Goal: Task Accomplishment & Management: Manage account settings

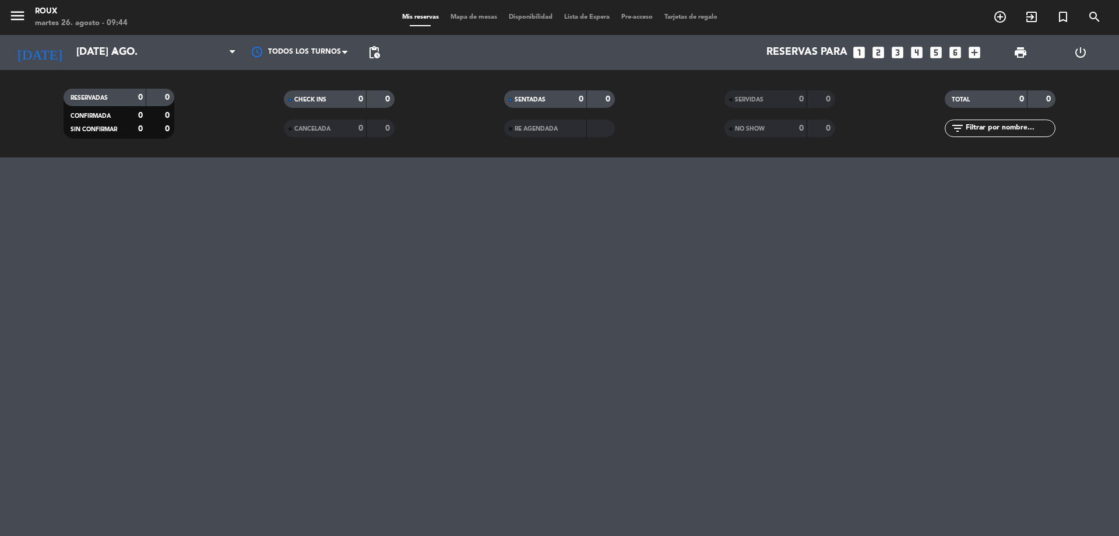
click at [451, 16] on span "Mapa de mesas" at bounding box center [474, 17] width 58 height 6
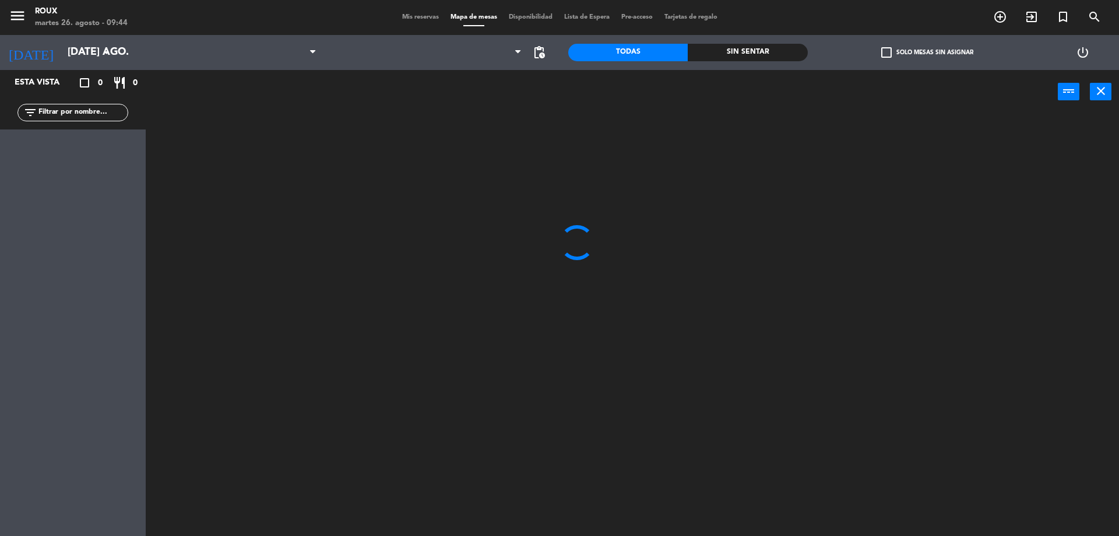
click at [1079, 55] on icon "power_settings_new" at bounding box center [1083, 52] width 14 height 14
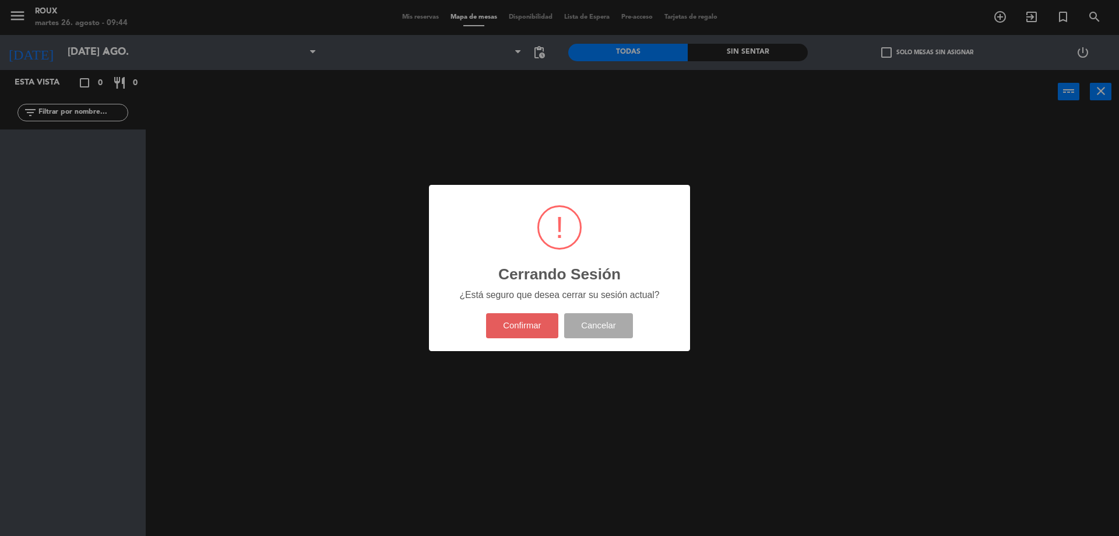
click at [548, 327] on button "Confirmar" at bounding box center [522, 325] width 73 height 25
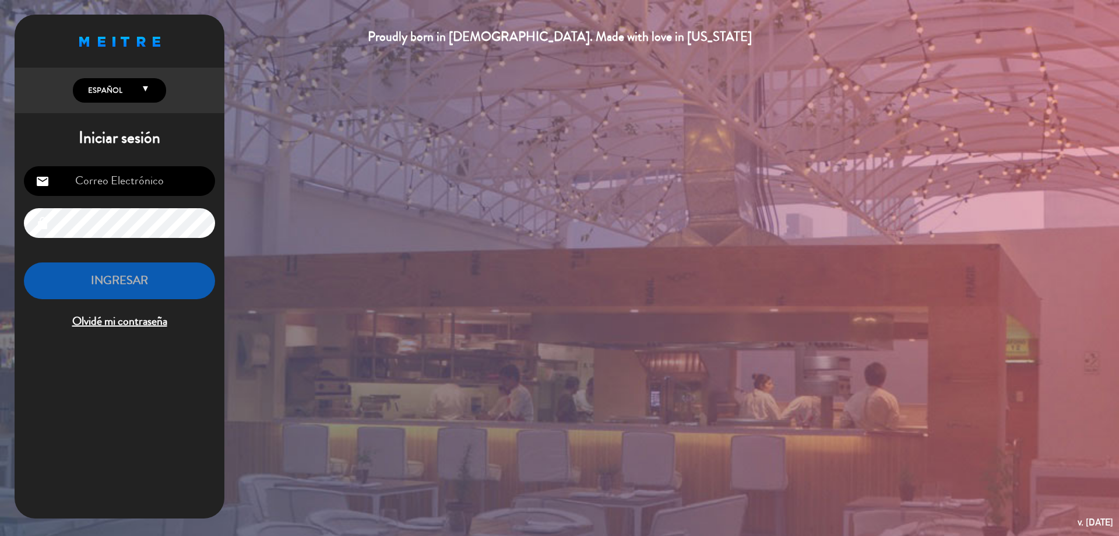
type input "[EMAIL_ADDRESS][DOMAIN_NAME]"
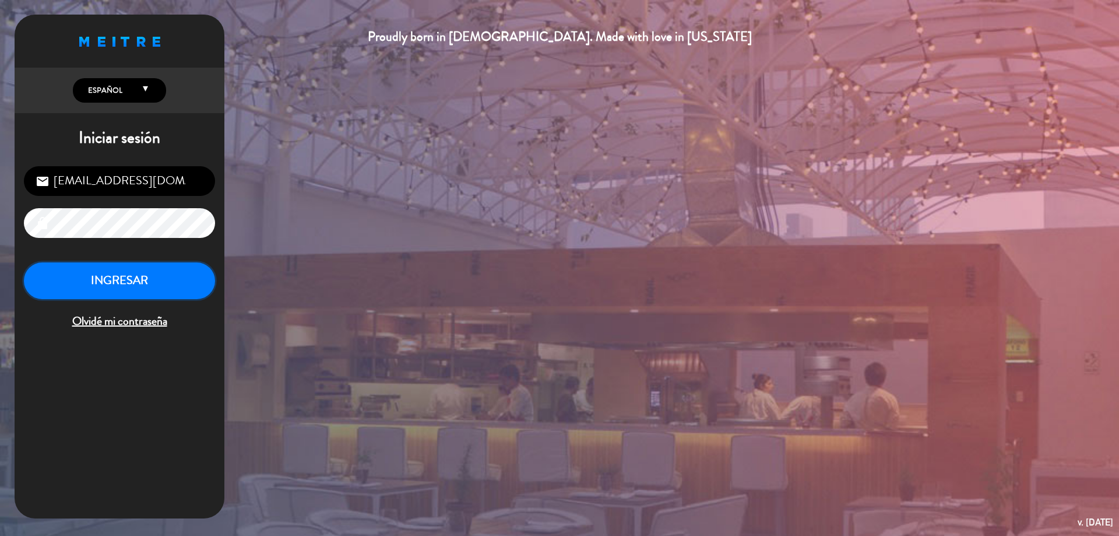
click at [152, 278] on button "INGRESAR" at bounding box center [119, 280] width 191 height 37
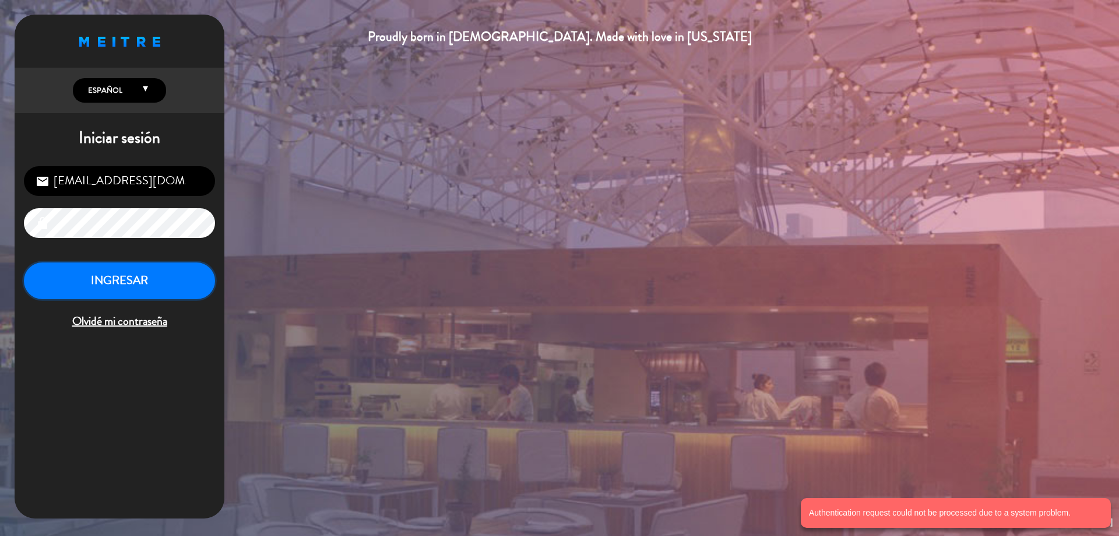
click at [158, 288] on button "INGRESAR" at bounding box center [119, 280] width 191 height 37
click at [158, 283] on button "INGRESAR" at bounding box center [119, 280] width 191 height 37
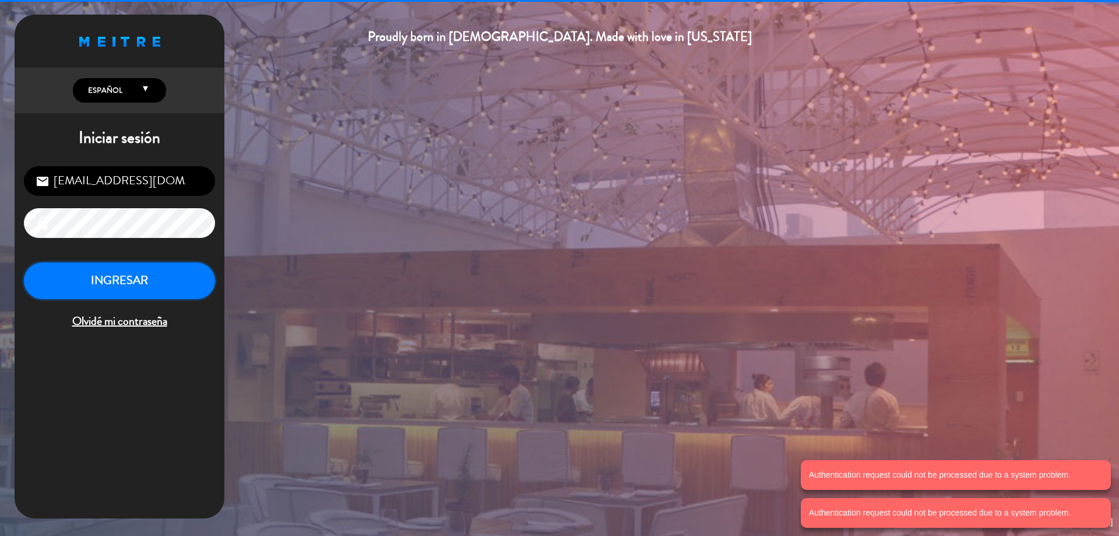
click at [158, 283] on button "INGRESAR" at bounding box center [119, 280] width 191 height 37
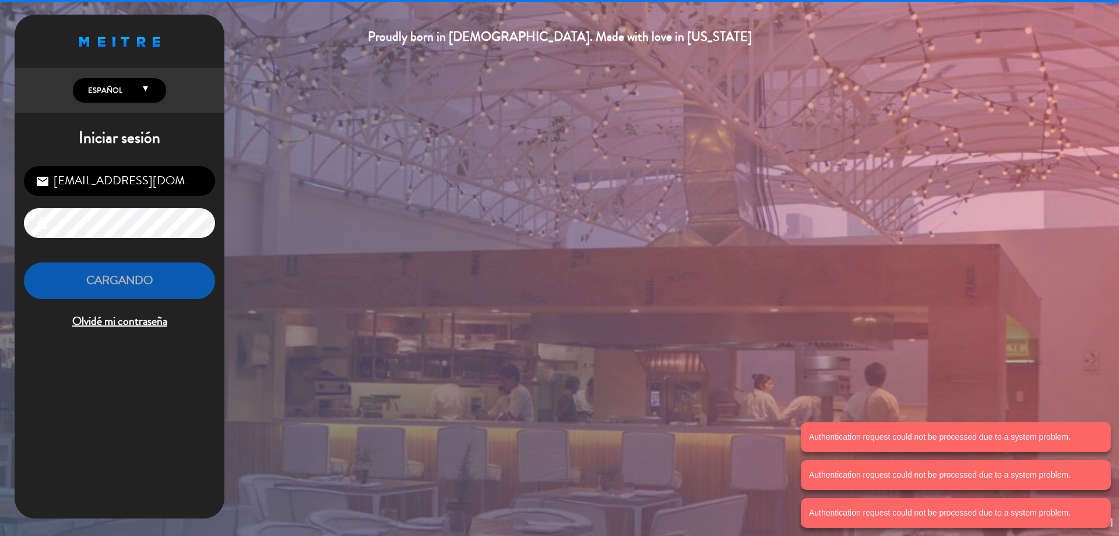
click at [158, 283] on button "Cargando" at bounding box center [119, 280] width 191 height 37
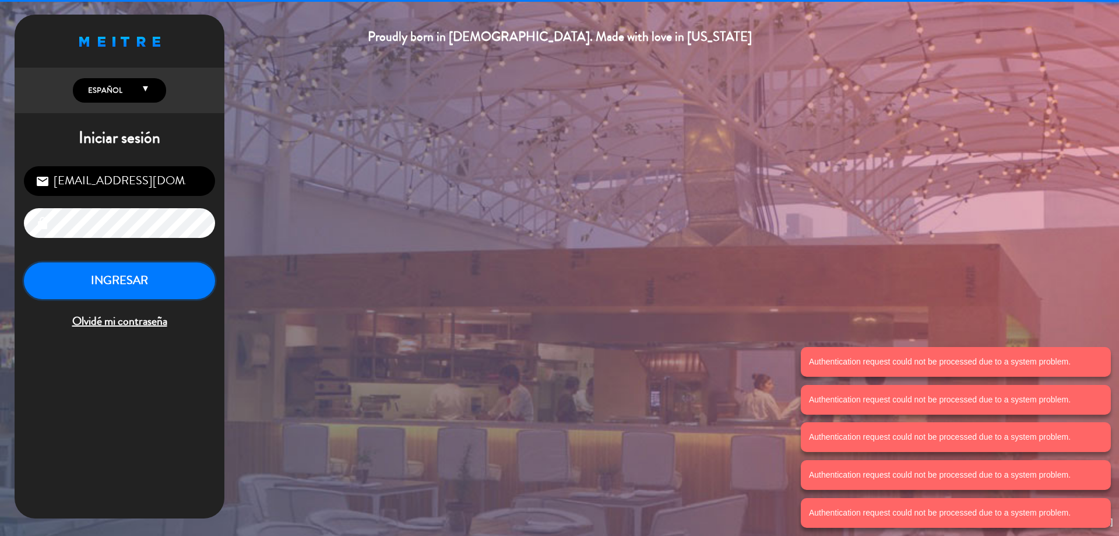
click at [158, 283] on button "INGRESAR" at bounding box center [119, 280] width 191 height 37
